Goal: Transaction & Acquisition: Purchase product/service

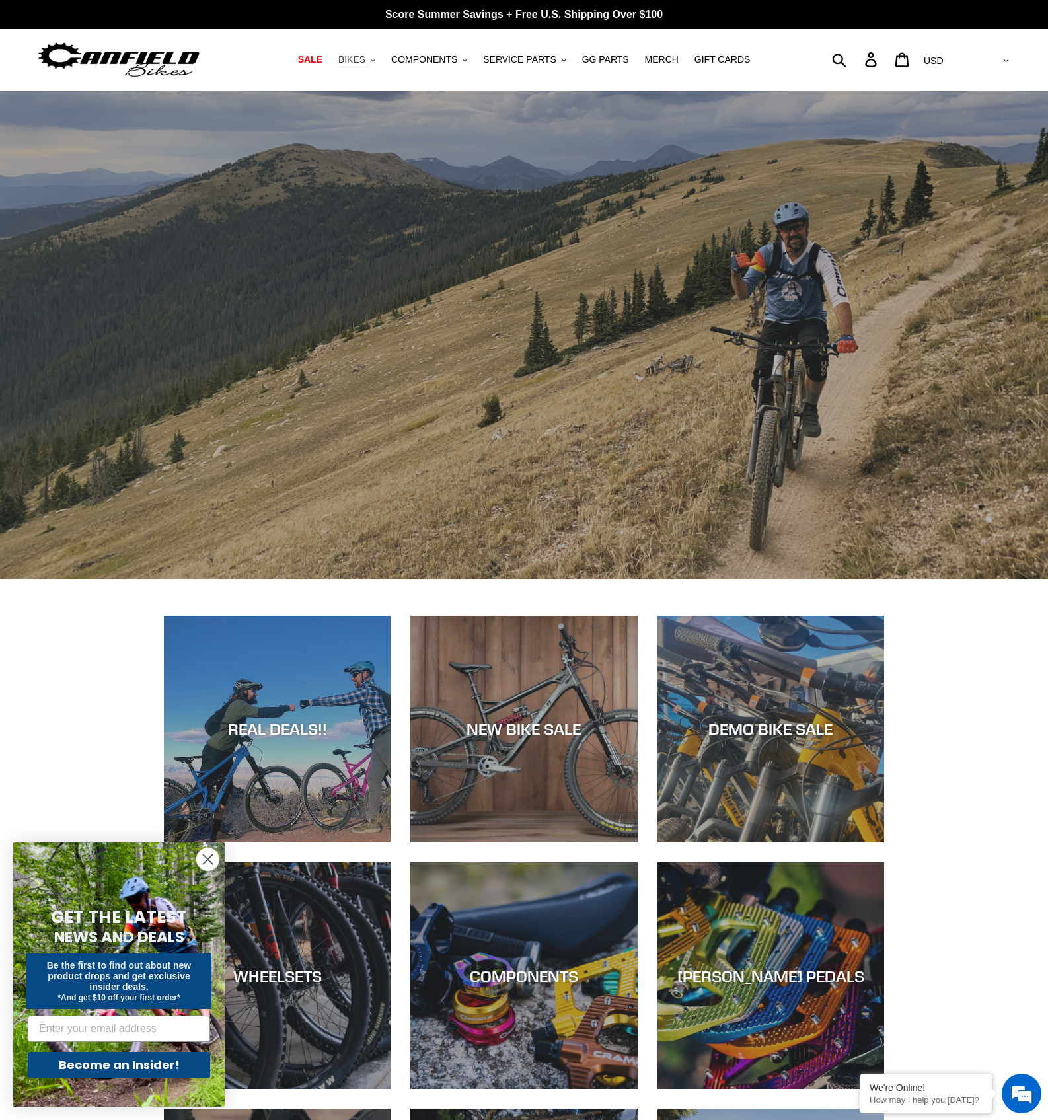
click at [365, 62] on span "BIKES" at bounding box center [351, 59] width 27 height 11
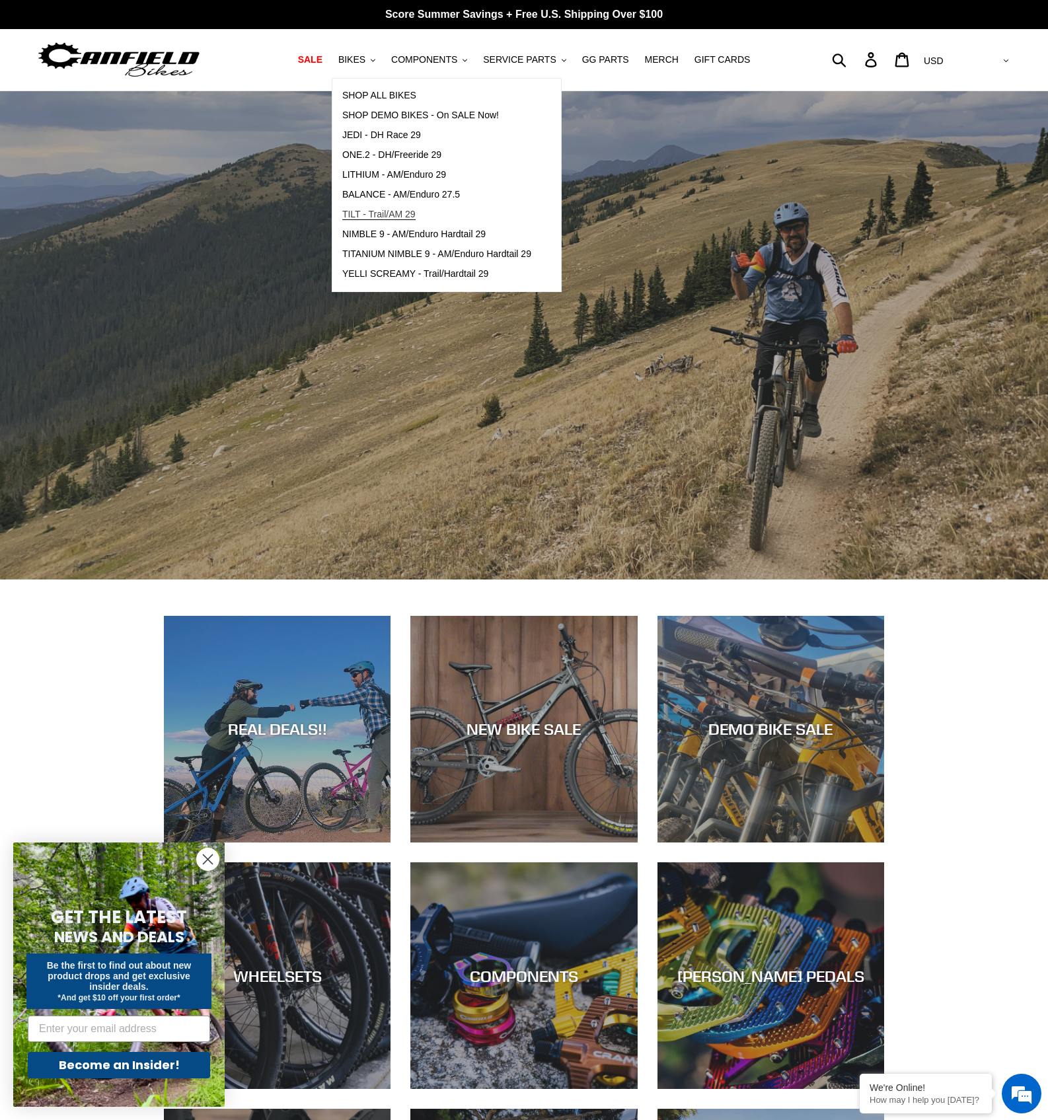
click at [388, 215] on span "TILT - Trail/AM 29" at bounding box center [378, 214] width 73 height 11
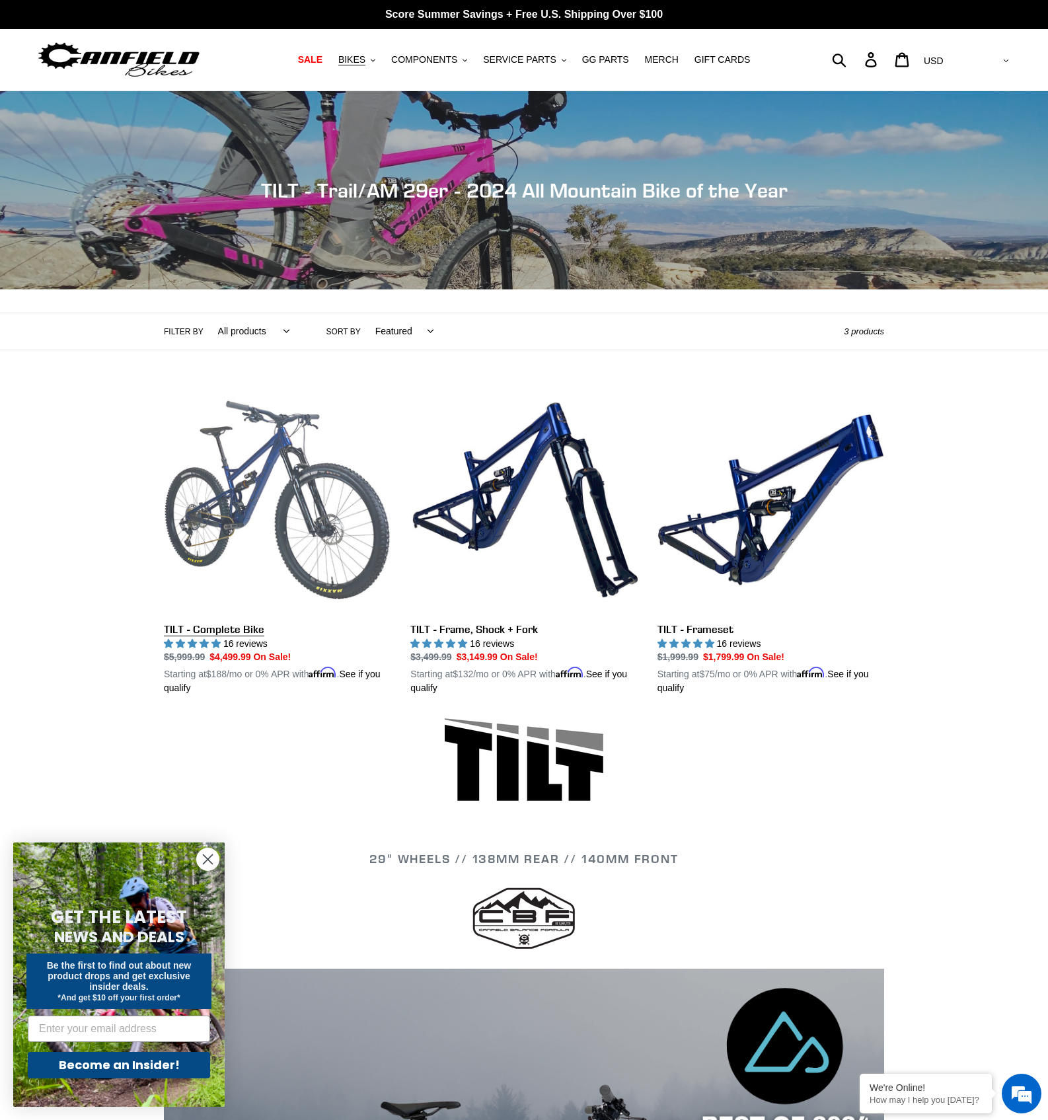
click at [258, 565] on link "TILT - Complete Bike" at bounding box center [277, 540] width 227 height 309
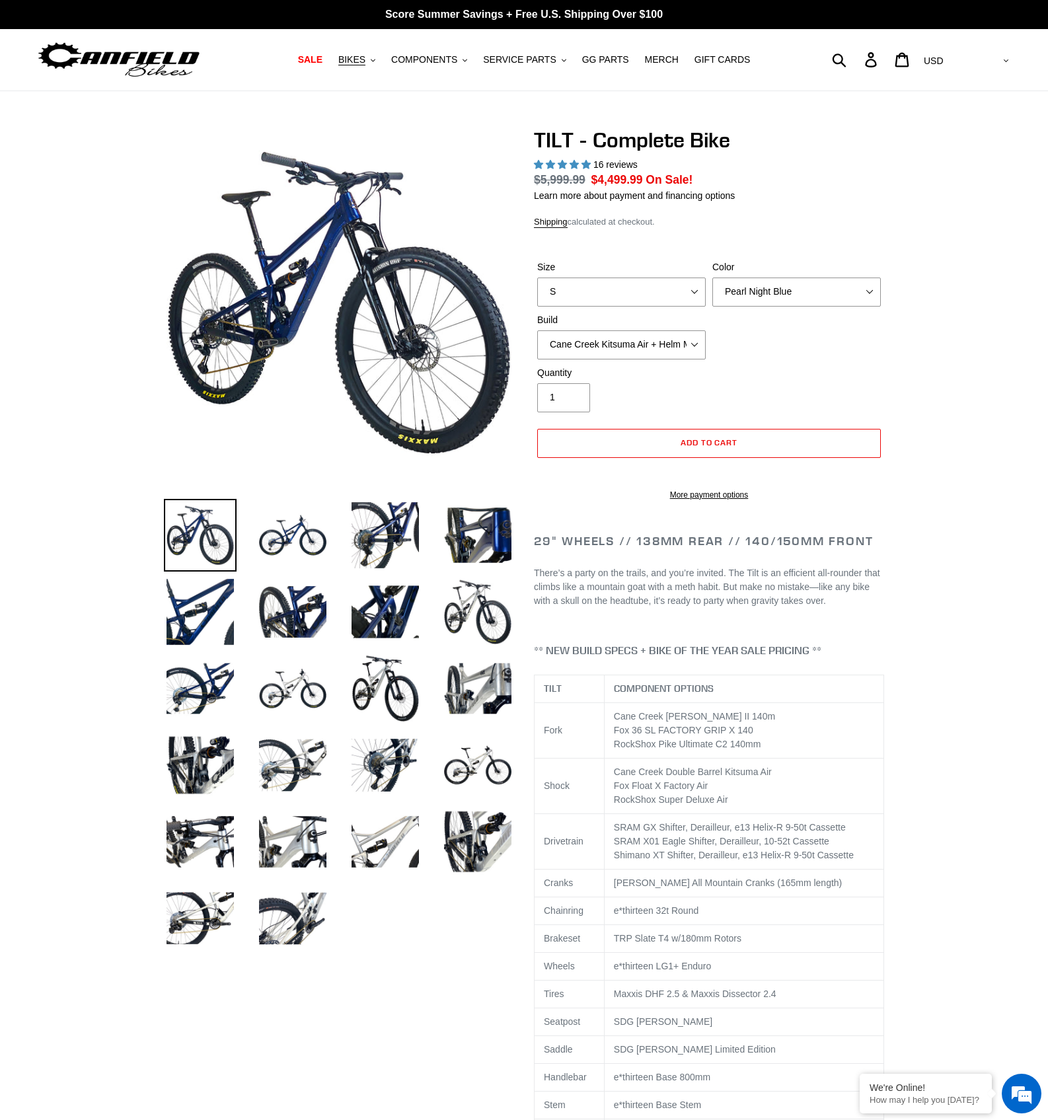
select select "highest-rating"
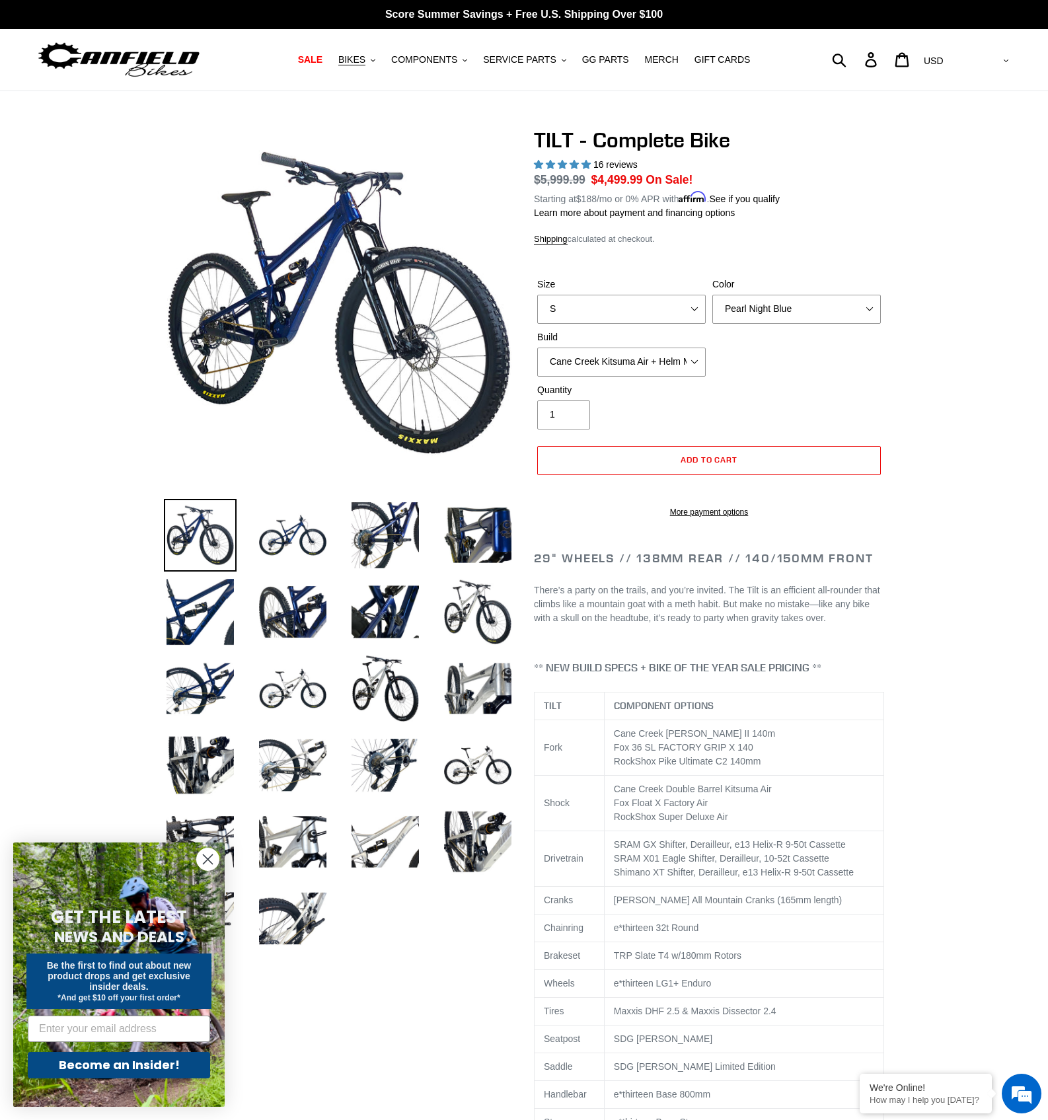
click at [181, 515] on img at bounding box center [200, 535] width 73 height 73
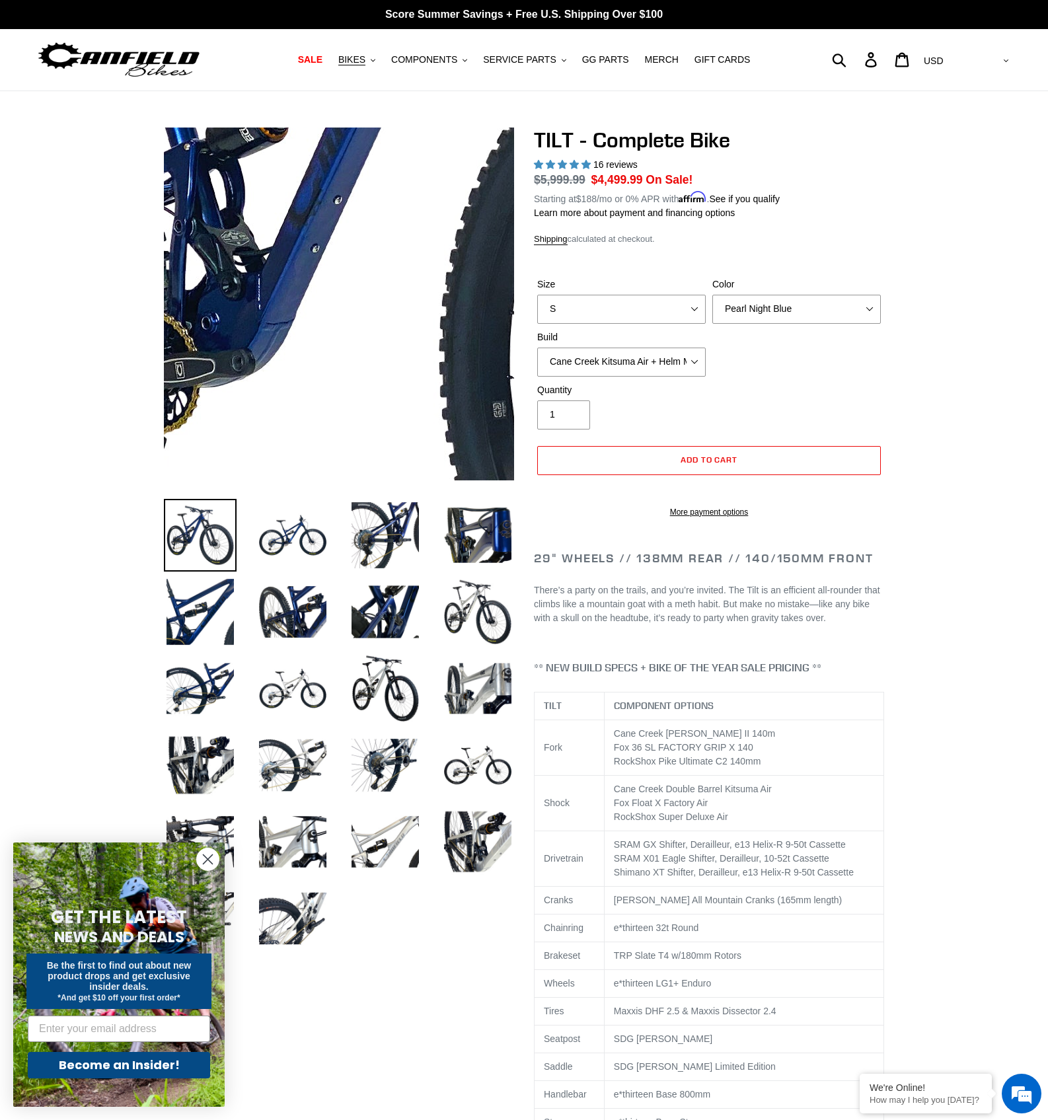
click at [299, 336] on img at bounding box center [454, 212] width 1353 height 1353
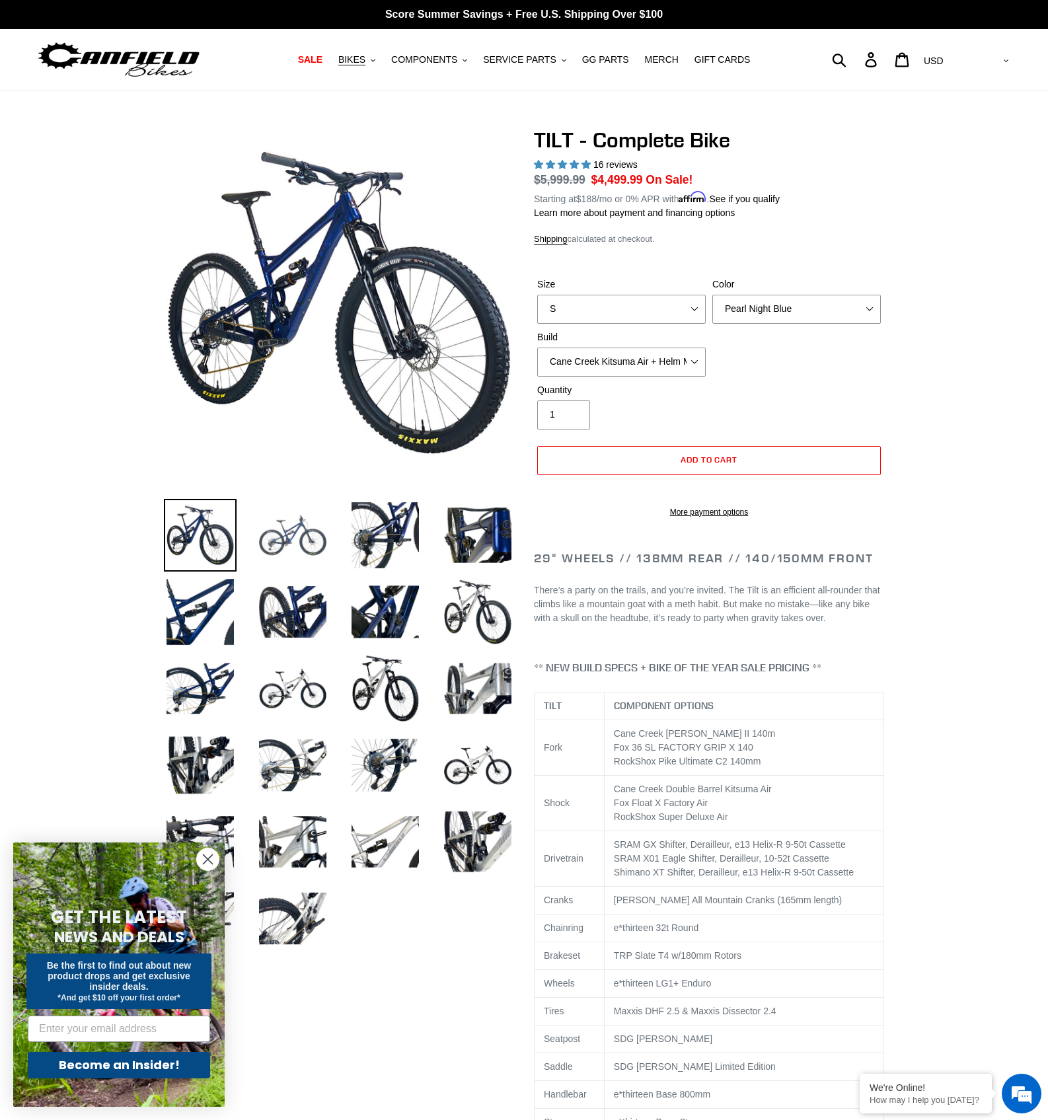
drag, startPoint x: 271, startPoint y: 551, endPoint x: 257, endPoint y: 547, distance: 14.4
click at [270, 551] on img at bounding box center [292, 535] width 73 height 73
select select "Stealth Silver"
select select "RockShox SD ULT + Pike ULT 140 + SRAM XO"
select select "S"
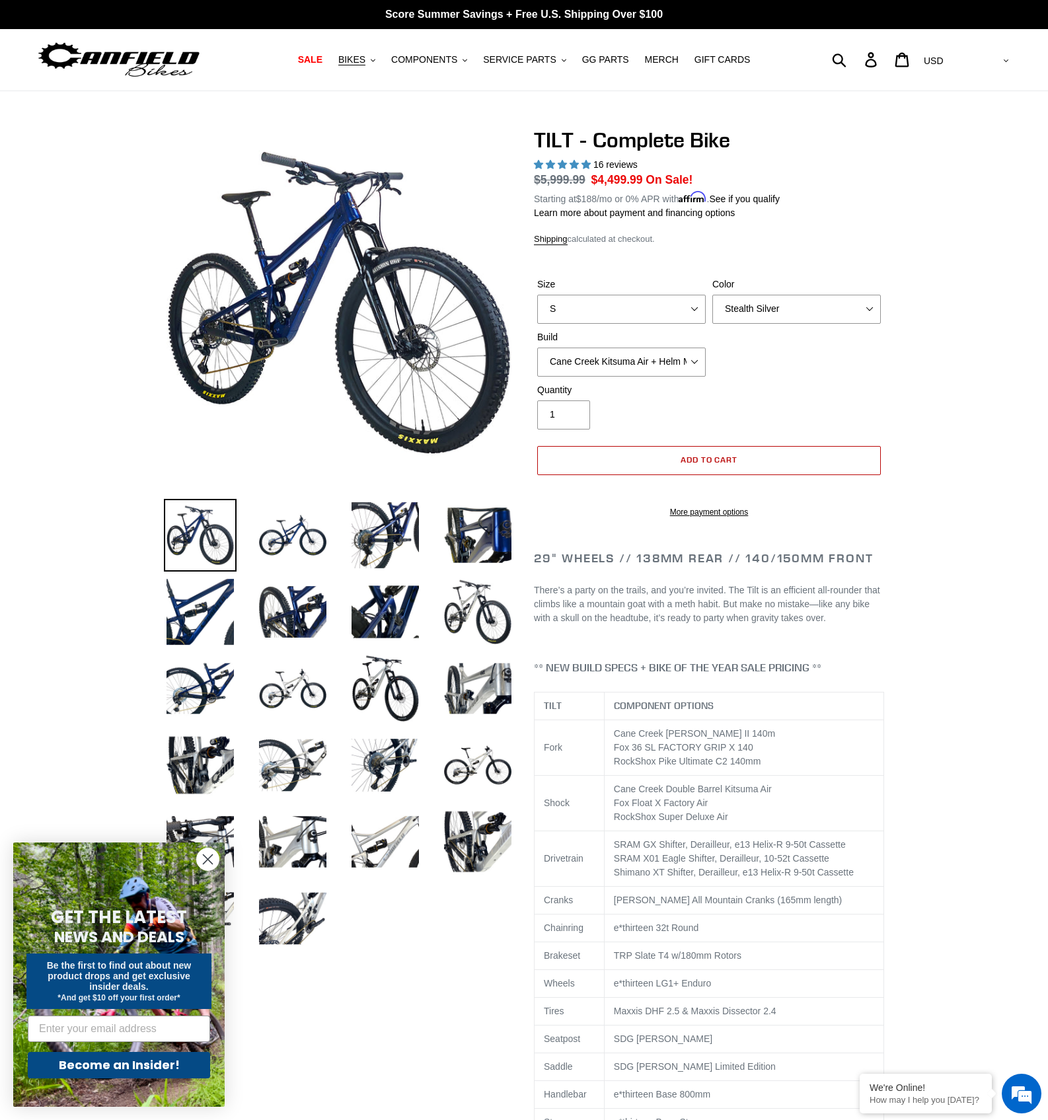
click at [670, 460] on button "Add to cart" at bounding box center [708, 460] width 343 height 29
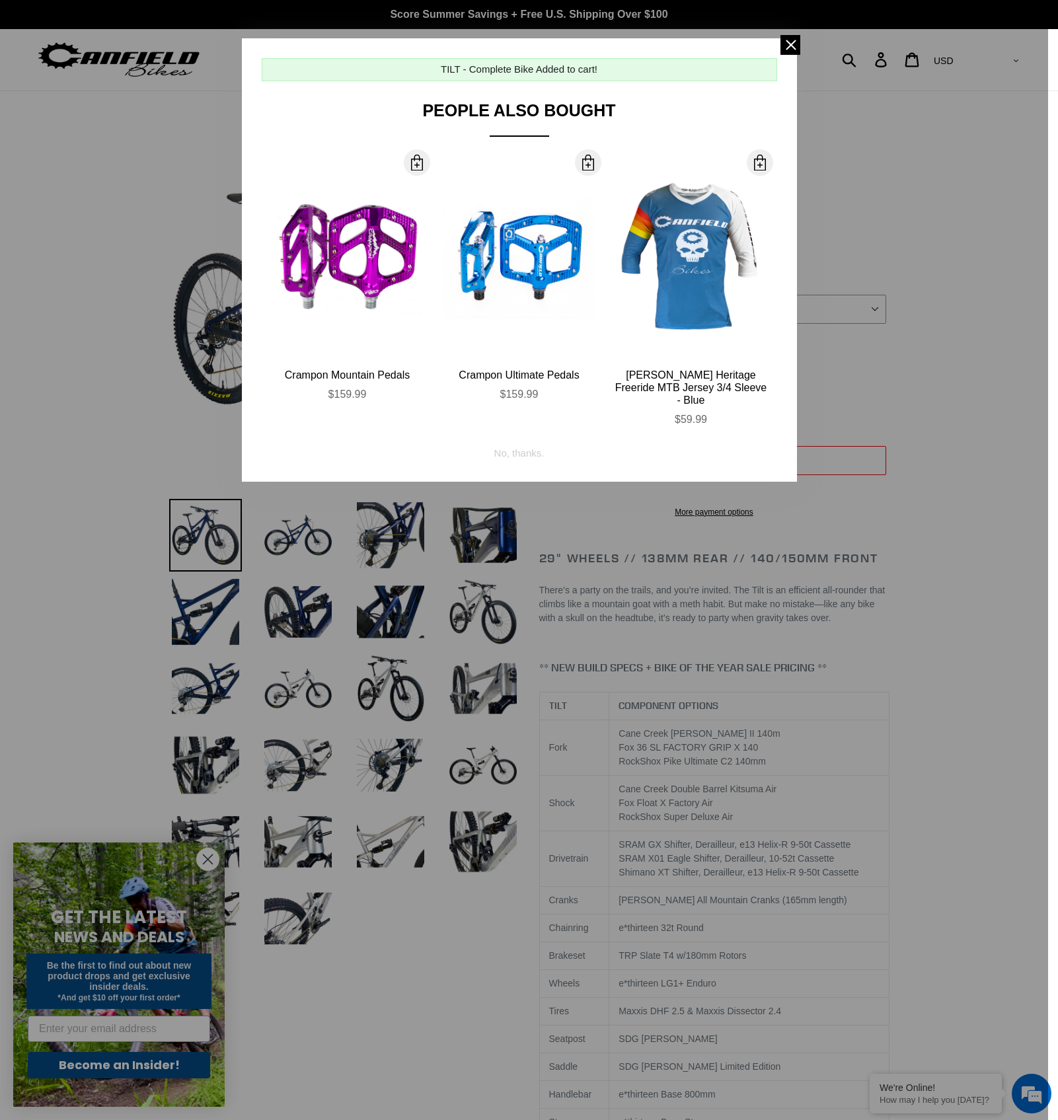
click at [790, 42] on span at bounding box center [790, 45] width 20 height 20
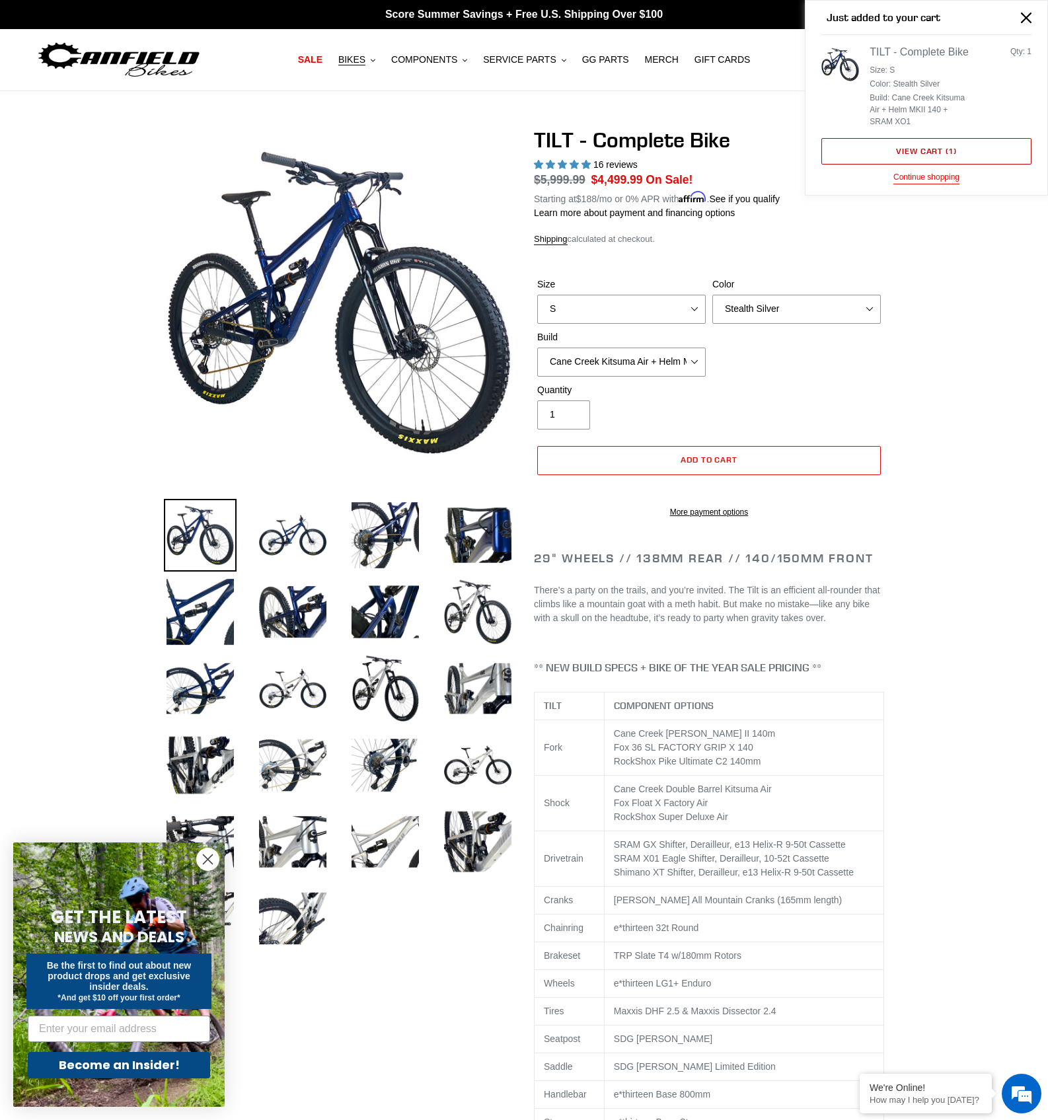
click at [926, 141] on link "View cart ( 1 )" at bounding box center [926, 151] width 210 height 26
select select "RockShox SD ULT + Pike ULT 140 + SRAM XO"
click at [696, 456] on span "Add to cart" at bounding box center [708, 459] width 57 height 10
click at [933, 137] on link "View cart ( 2 )" at bounding box center [926, 139] width 210 height 26
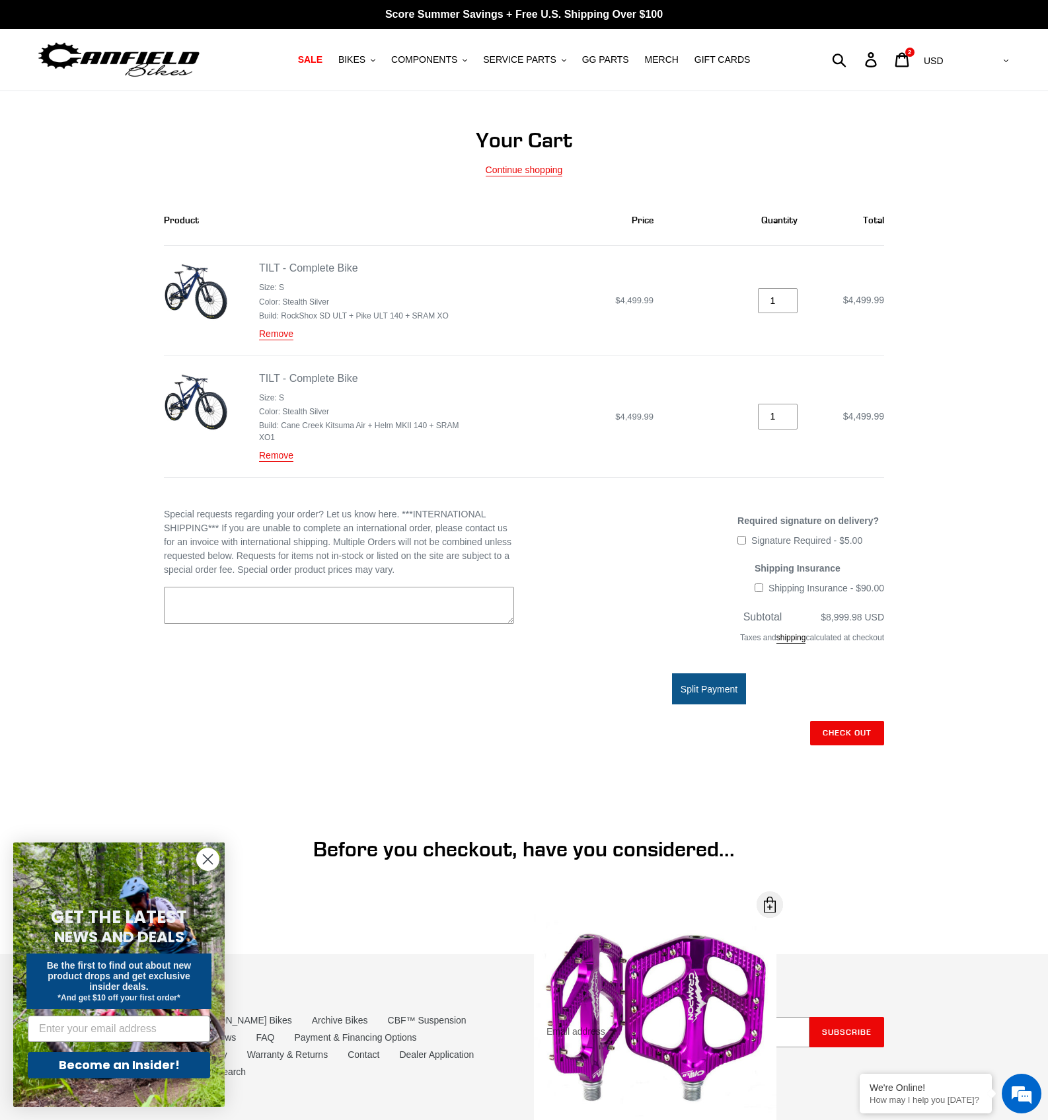
click at [102, 52] on img at bounding box center [118, 60] width 165 height 42
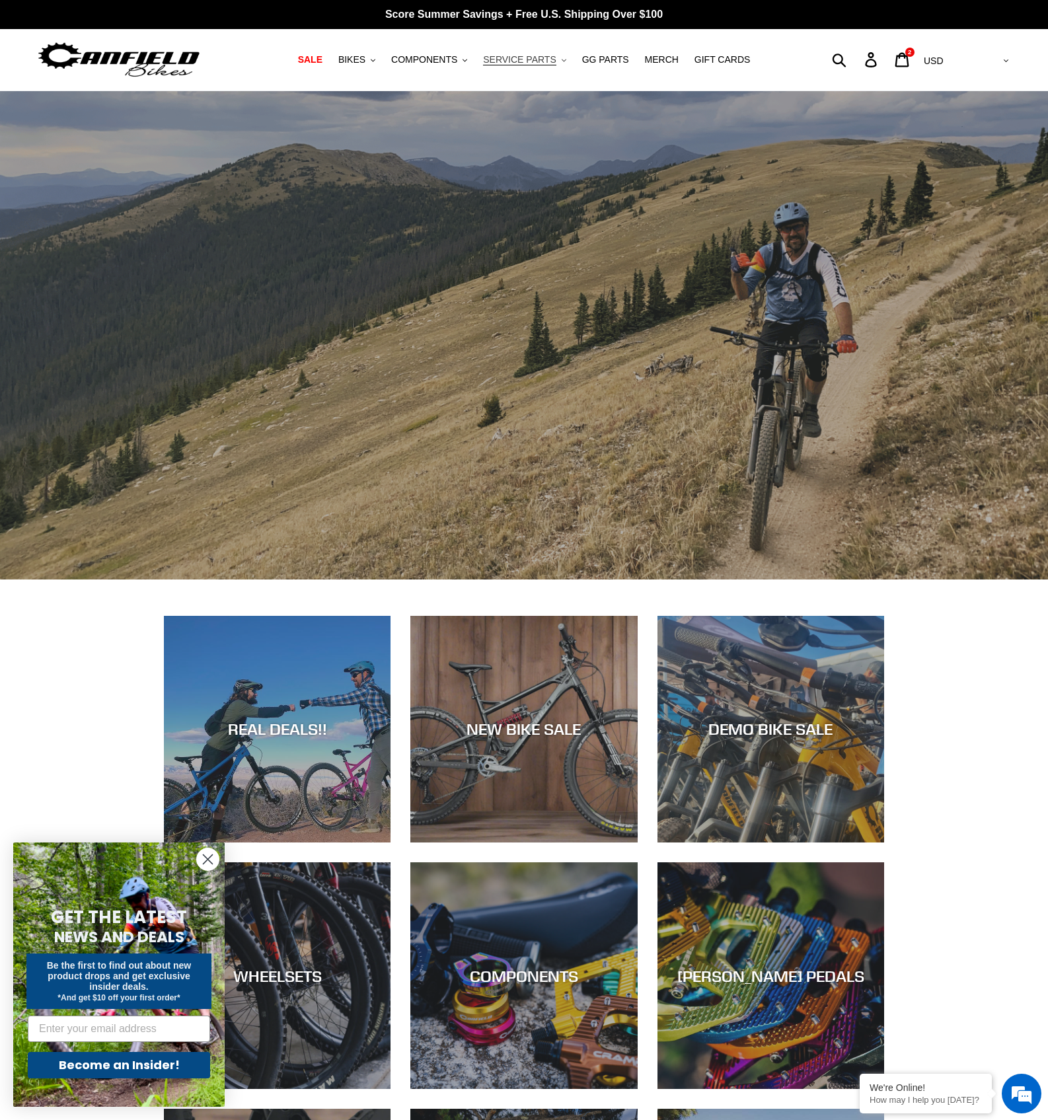
click at [495, 57] on span "SERVICE PARTS" at bounding box center [519, 59] width 73 height 11
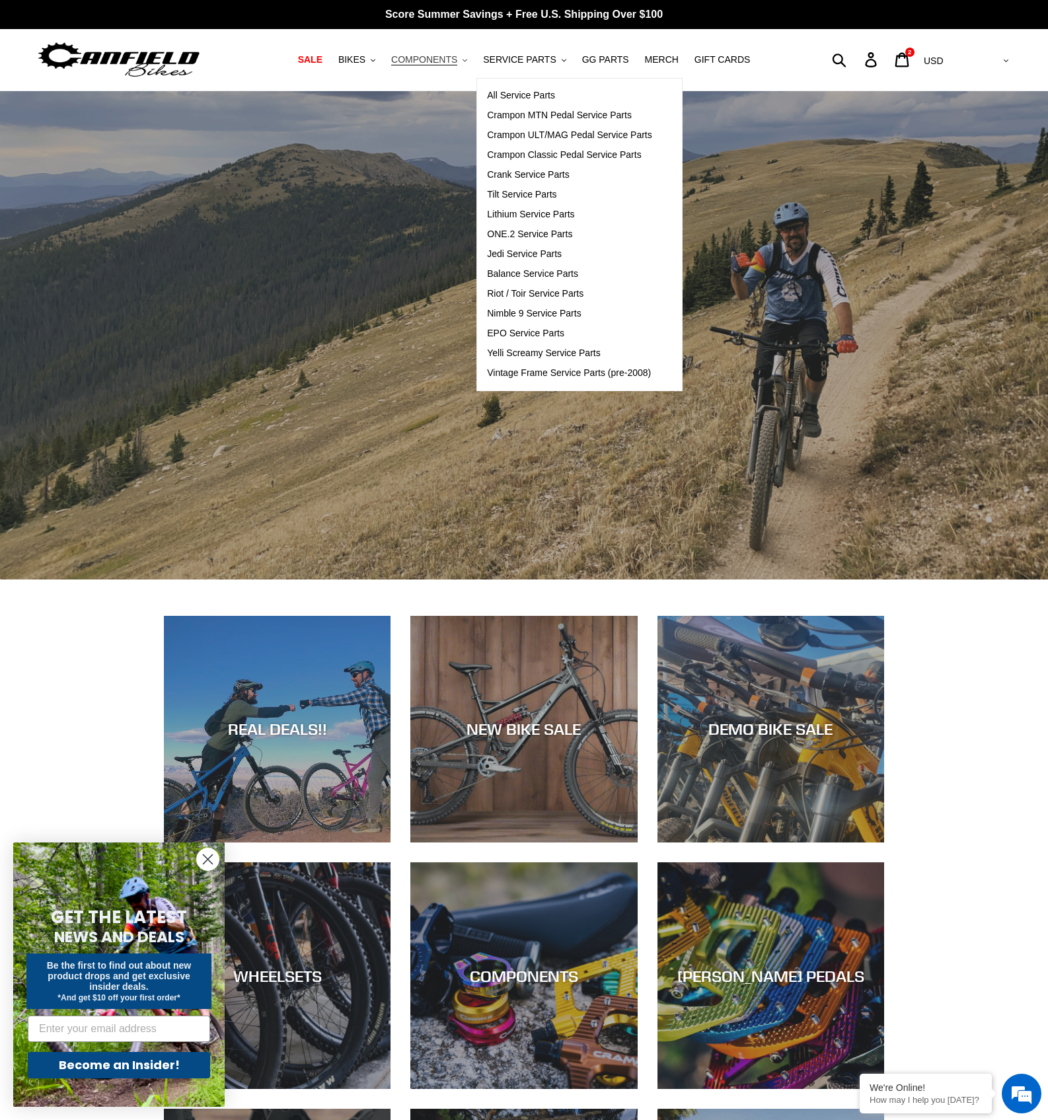
click at [431, 58] on span "COMPONENTS" at bounding box center [424, 59] width 66 height 11
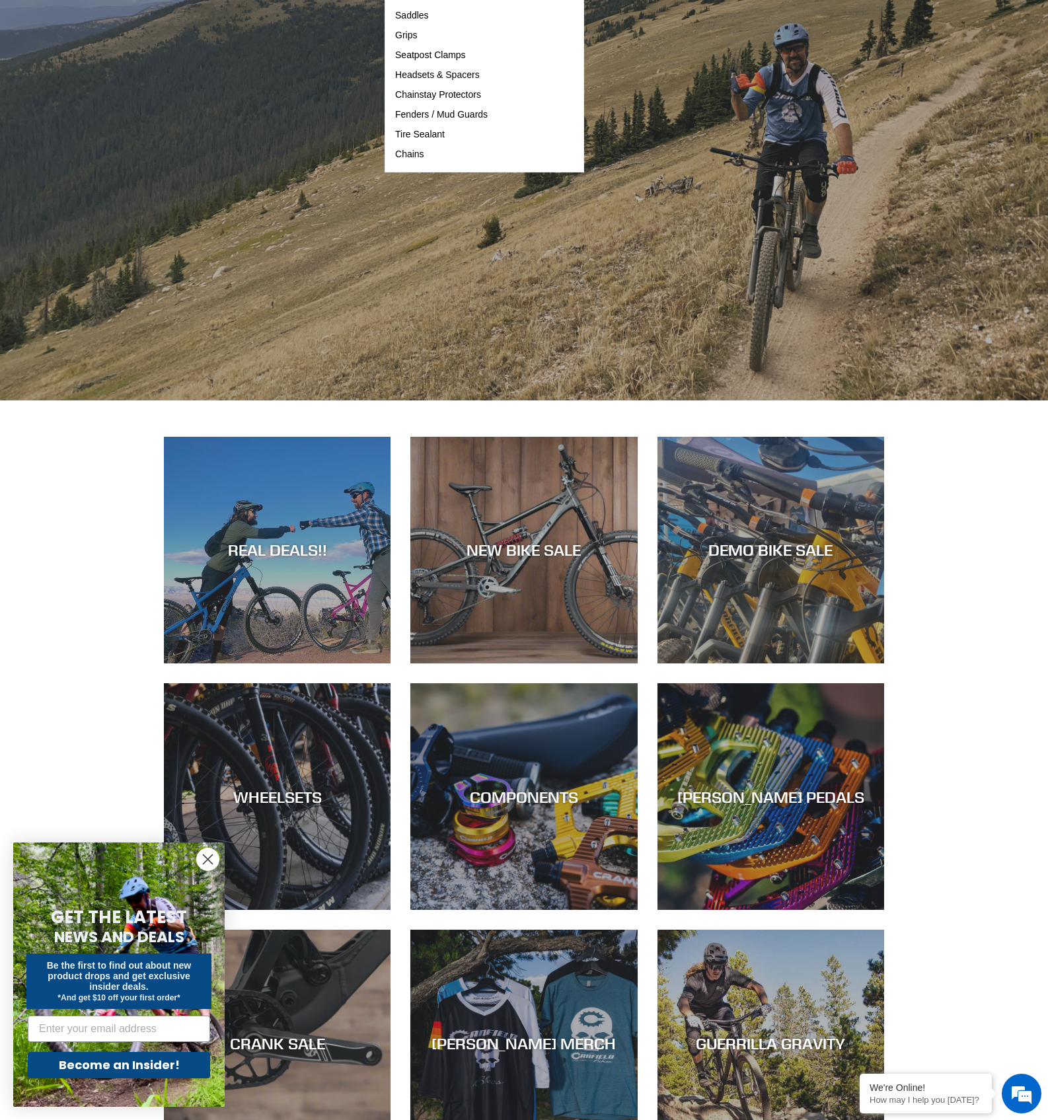
scroll to position [204, 0]
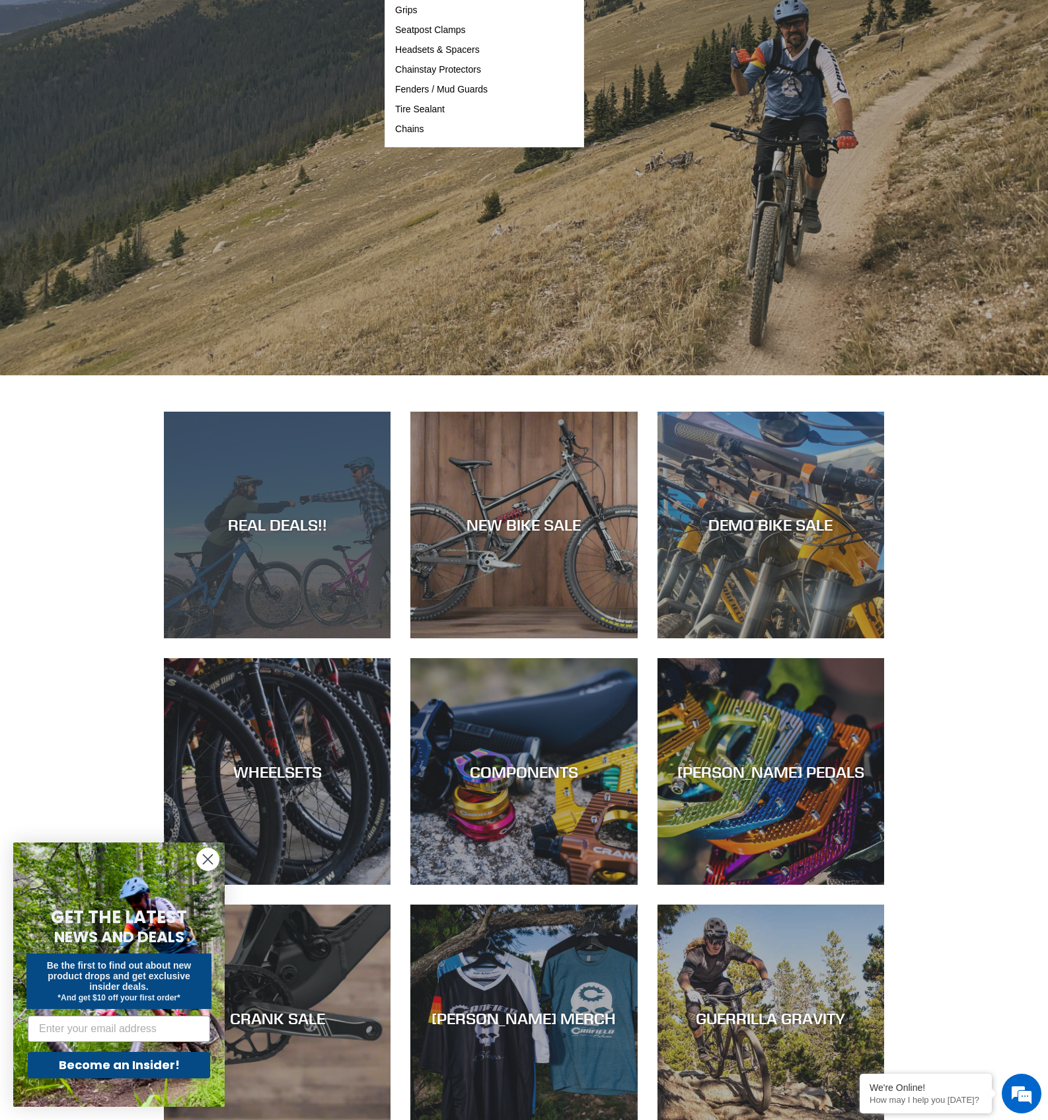
click at [292, 638] on div "REAL DEALS!!" at bounding box center [277, 638] width 227 height 0
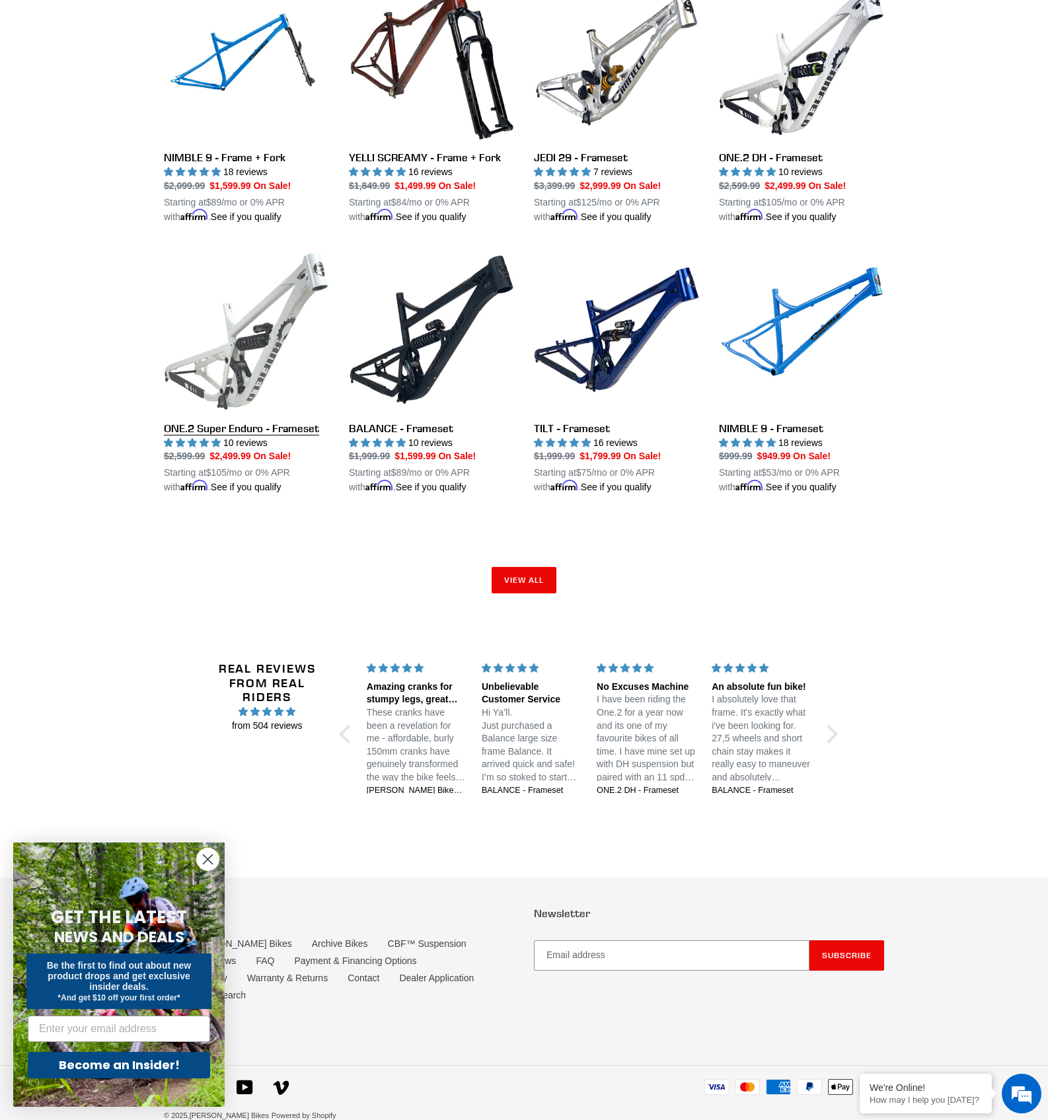
scroll to position [1835, 0]
